Goal: Task Accomplishment & Management: Manage account settings

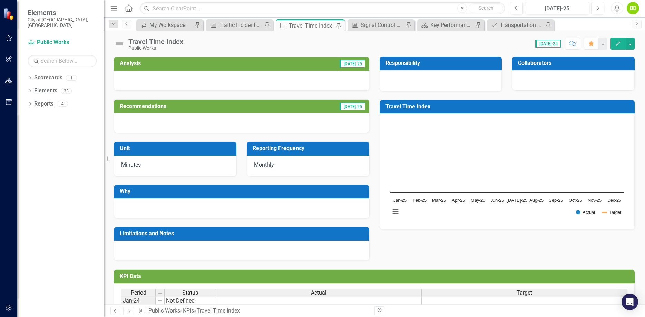
click at [619, 43] on icon "Edit" at bounding box center [618, 43] width 6 height 5
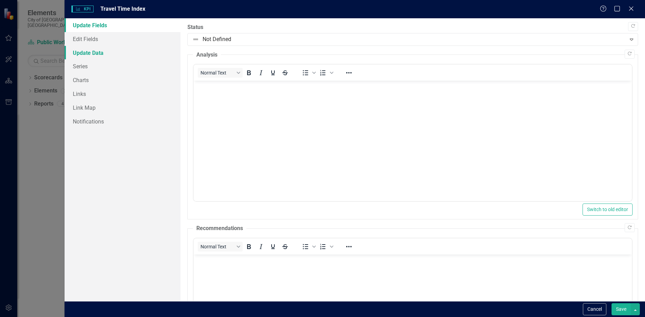
click at [95, 48] on link "Update Data" at bounding box center [123, 53] width 116 height 14
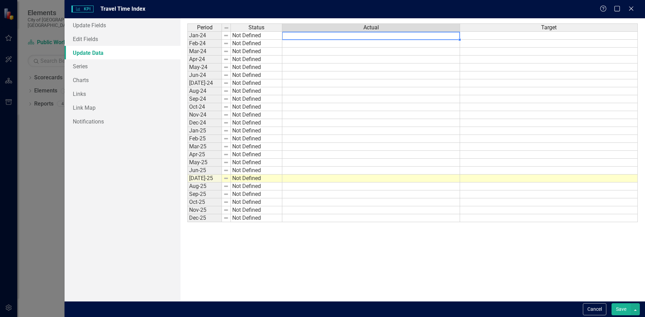
click at [349, 36] on td at bounding box center [371, 35] width 178 height 8
type textarea "1.32"
click at [343, 43] on td at bounding box center [371, 44] width 178 height 8
type textarea "1.34"
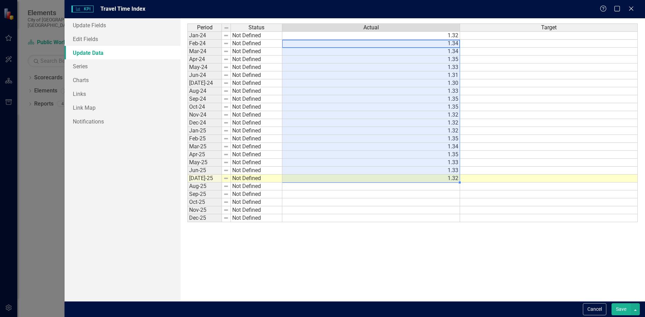
click at [472, 224] on div "Period Status Actual Target Jan-24 Not Defined 1.32 Feb-24 Not Defined 1.34 Mar…" at bounding box center [412, 159] width 450 height 273
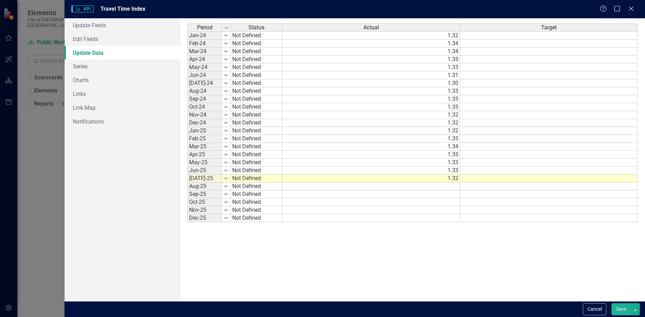
click at [187, 56] on div "Period Status Actual Target Jan-24 Not Defined 1.32 Feb-24 Not Defined 1.34 Mar…" at bounding box center [187, 122] width 0 height 199
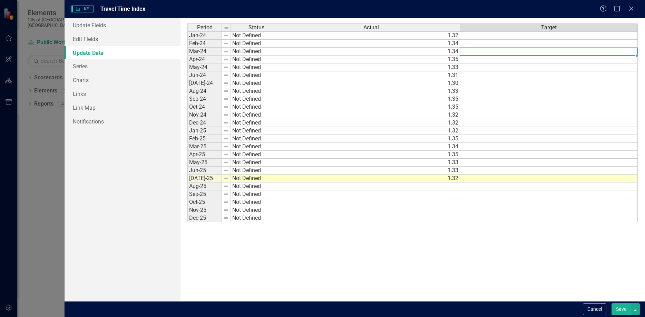
click at [493, 36] on td at bounding box center [549, 35] width 178 height 8
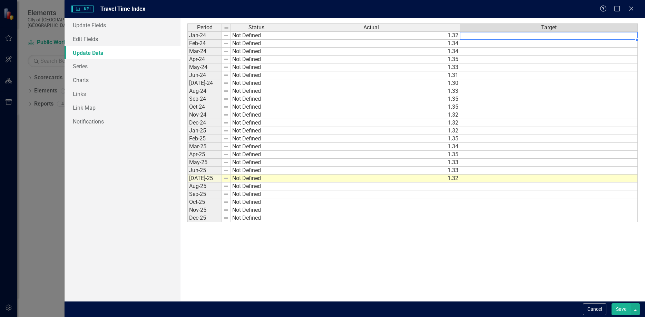
click at [496, 250] on div "Period Status Actual Target Jan-24 Not Defined 1.32 Feb-24 Not Defined 1.34 Mar…" at bounding box center [412, 159] width 450 height 273
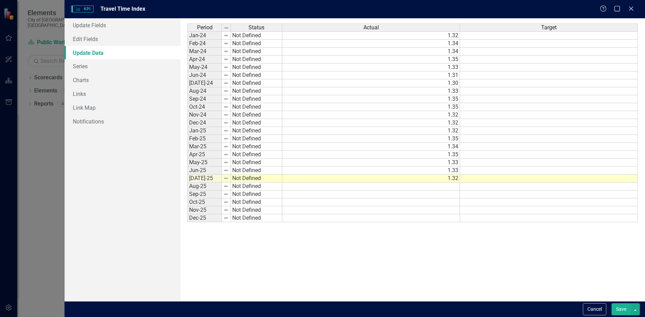
drag, startPoint x: 623, startPoint y: 307, endPoint x: 603, endPoint y: 285, distance: 29.6
click at [623, 308] on button "Save" at bounding box center [620, 309] width 19 height 12
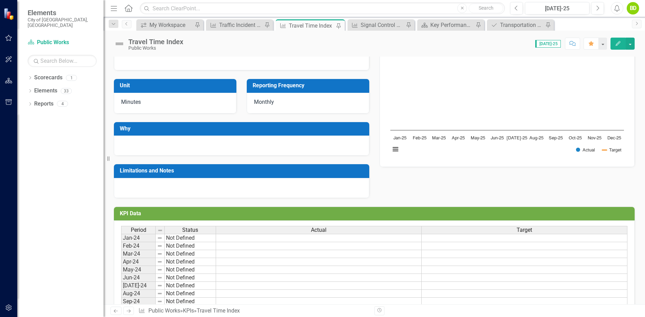
scroll to position [4, 0]
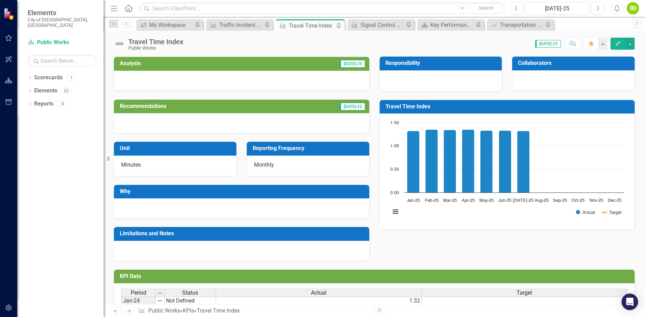
click at [189, 158] on div "Minutes" at bounding box center [175, 166] width 122 height 21
click at [616, 45] on icon "button" at bounding box center [617, 43] width 5 height 5
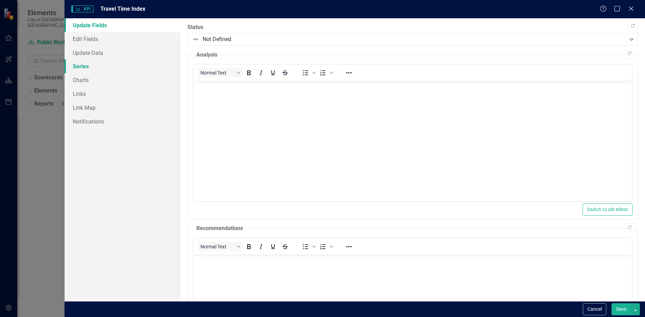
click at [81, 65] on link "Series" at bounding box center [123, 66] width 116 height 14
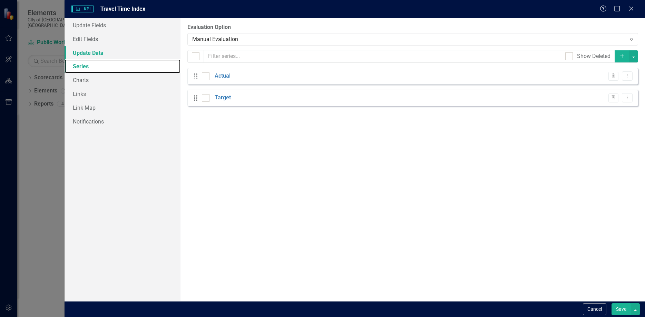
checkbox input "false"
click at [246, 38] on div "Manual Evaluation" at bounding box center [408, 39] width 433 height 8
click at [114, 52] on link "Update Data" at bounding box center [123, 53] width 116 height 14
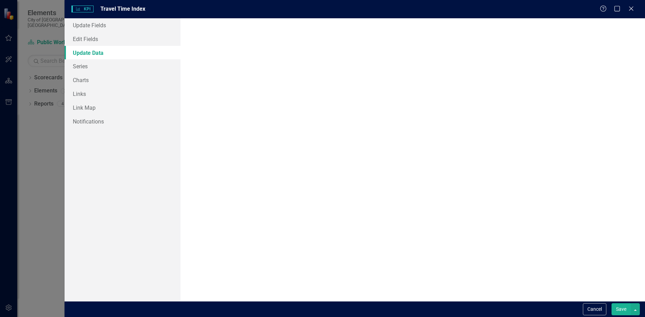
click at [92, 53] on link "Update Data" at bounding box center [123, 53] width 116 height 14
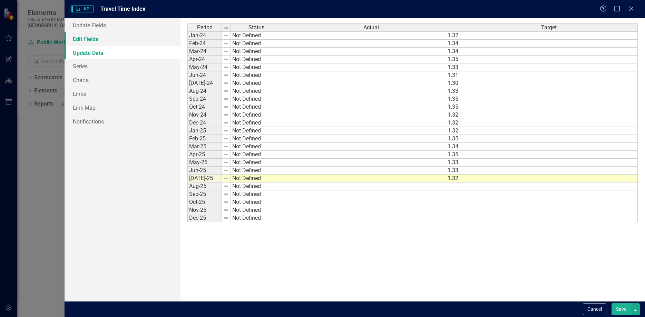
click at [89, 39] on link "Edit Fields" at bounding box center [123, 39] width 116 height 14
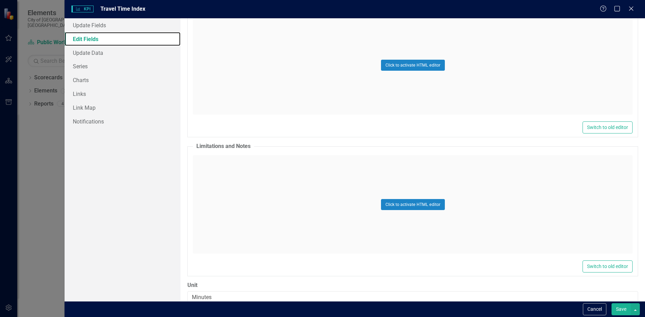
scroll to position [210, 0]
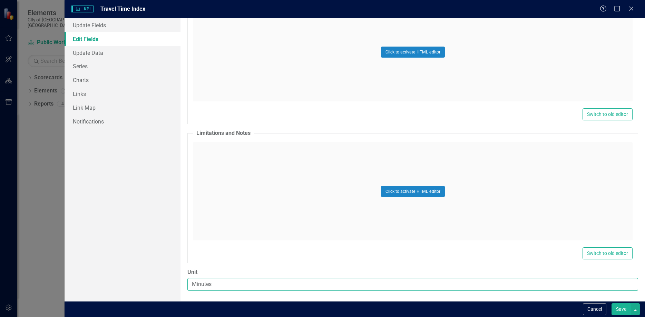
click at [218, 286] on input "Minutes" at bounding box center [412, 284] width 451 height 13
drag, startPoint x: 227, startPoint y: 283, endPoint x: 174, endPoint y: 284, distance: 52.8
click at [187, 284] on input "Minutes" at bounding box center [412, 284] width 451 height 13
type input "Travel Time Index"
click at [623, 310] on button "Save" at bounding box center [620, 309] width 19 height 12
